Goal: Information Seeking & Learning: Check status

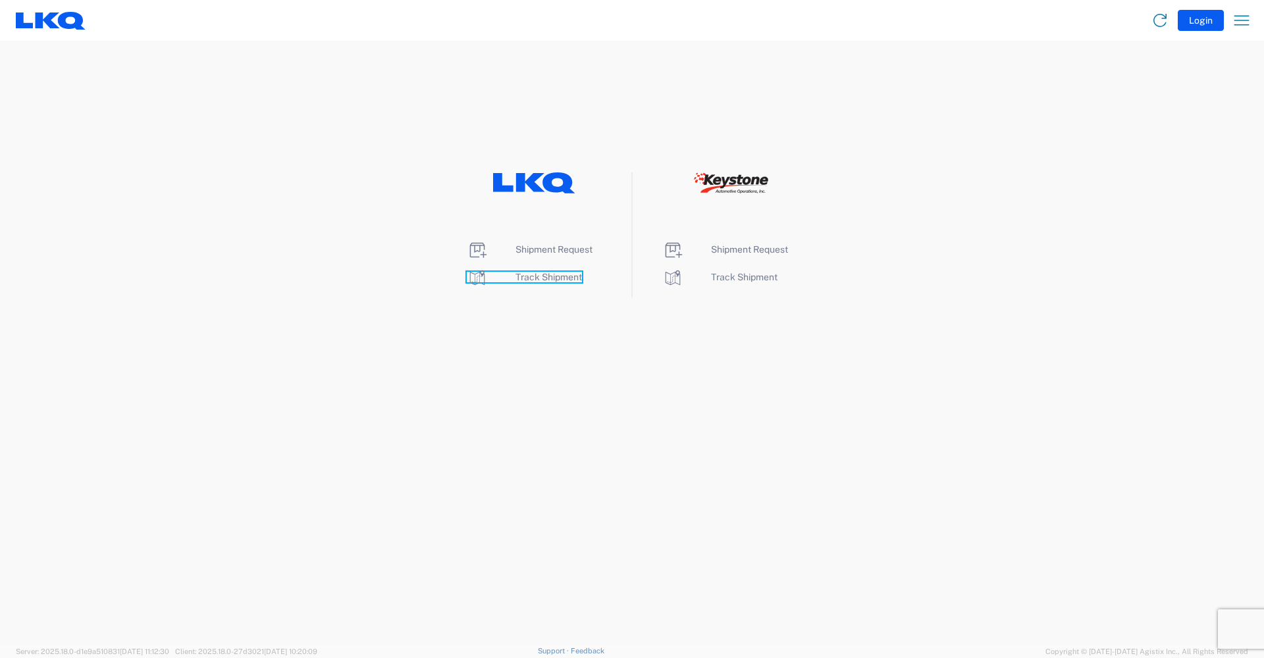
click at [570, 278] on span "Track Shipment" at bounding box center [548, 277] width 66 height 11
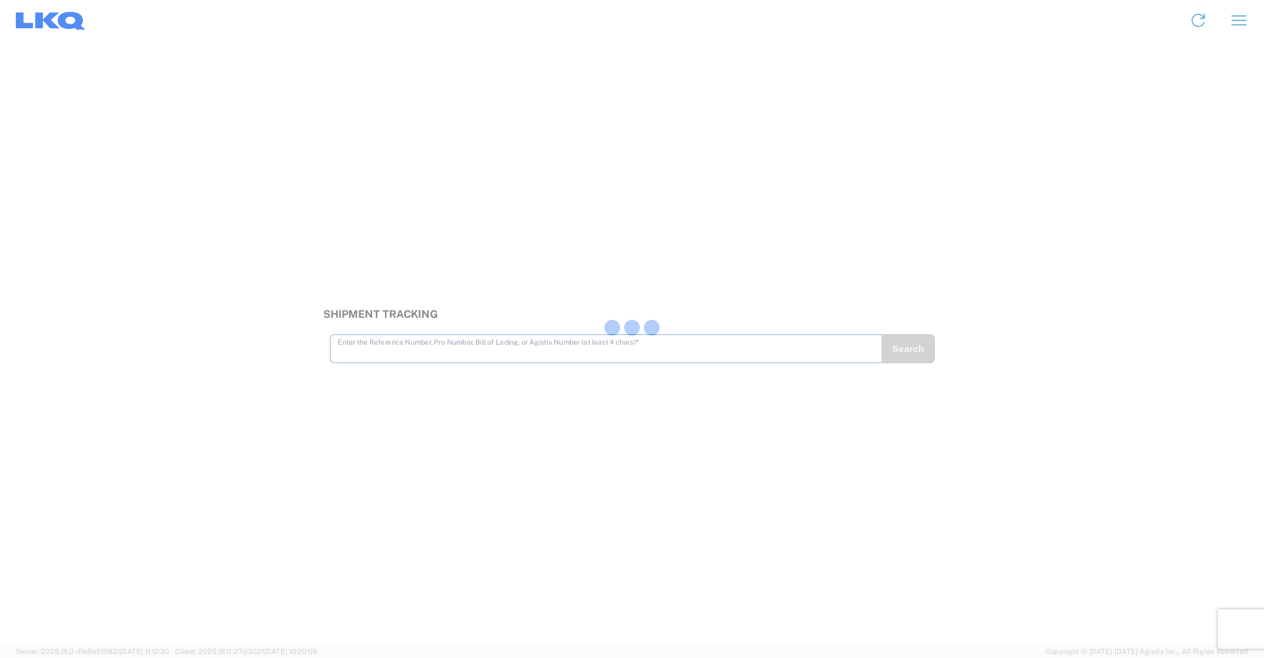
drag, startPoint x: 241, startPoint y: 213, endPoint x: 639, endPoint y: 347, distance: 420.1
click at [640, 332] on div at bounding box center [631, 329] width 59 height 18
click at [408, 347] on input "text" at bounding box center [606, 341] width 537 height 23
type input "56411584"
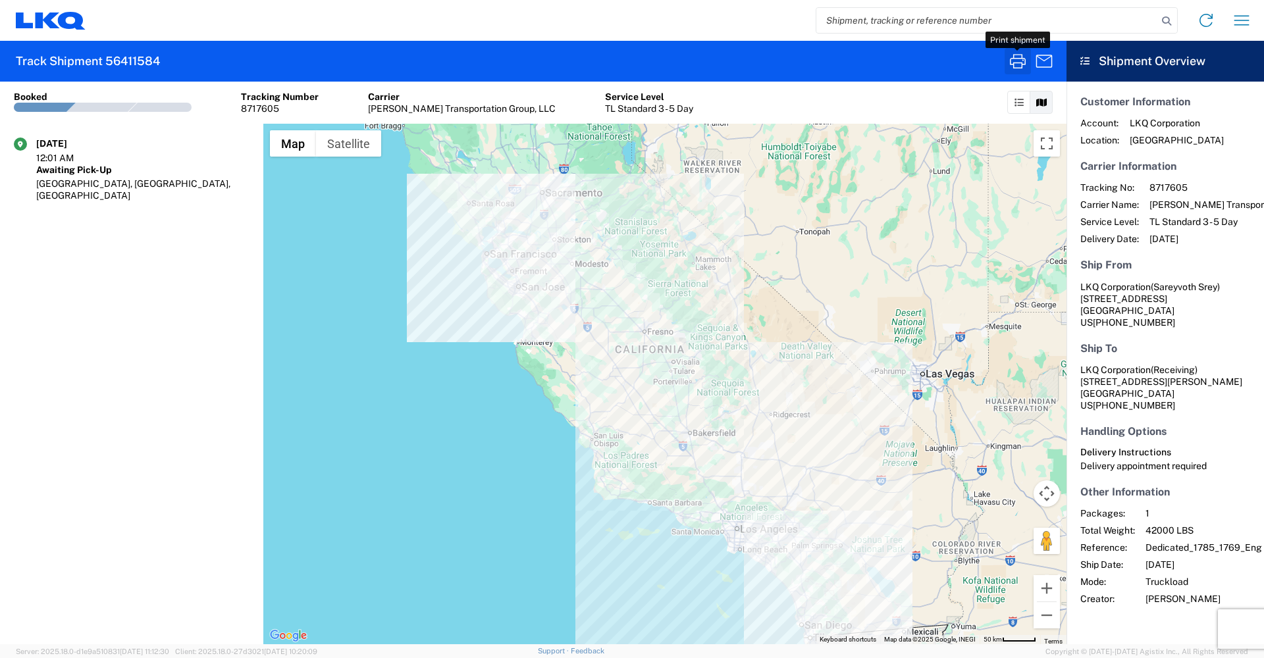
click at [1021, 66] on icon "button" at bounding box center [1017, 61] width 21 height 21
